Goal: Register for event/course

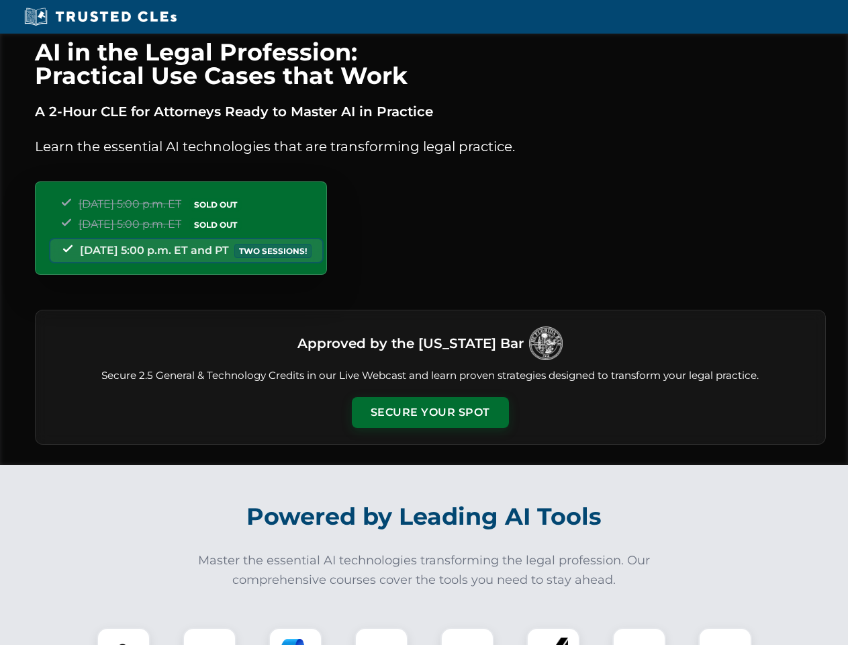
click at [430, 412] on button "Secure Your Spot" at bounding box center [430, 412] width 157 height 31
click at [124, 636] on img at bounding box center [123, 654] width 39 height 39
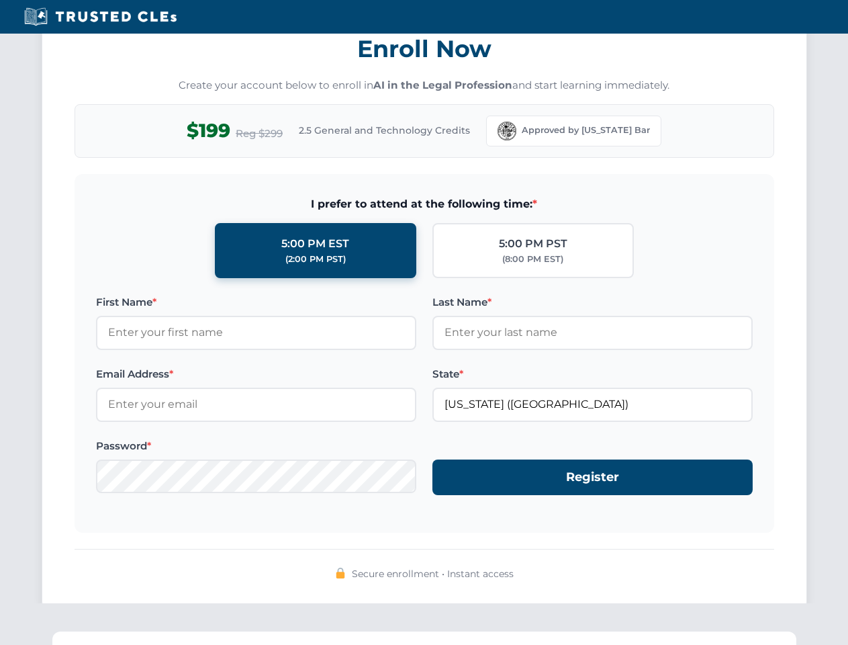
scroll to position [1318, 0]
